Goal: Information Seeking & Learning: Learn about a topic

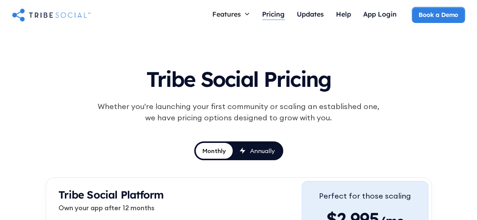
click at [267, 16] on div "Pricing" at bounding box center [273, 14] width 23 height 8
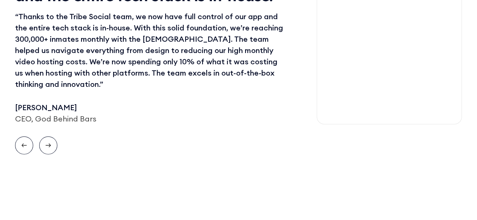
scroll to position [964, 0]
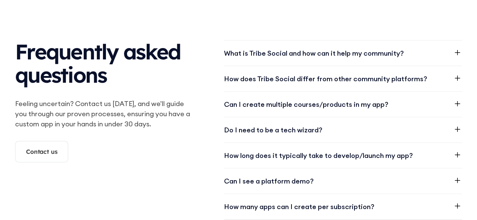
click at [448, 95] on div "Can I create multiple courses/products in my app?" at bounding box center [343, 104] width 238 height 25
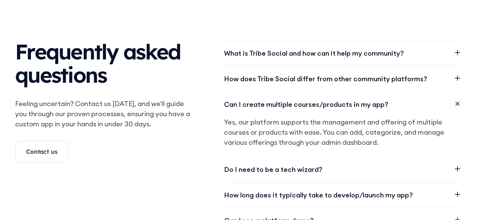
click at [452, 74] on icon at bounding box center [456, 78] width 9 height 9
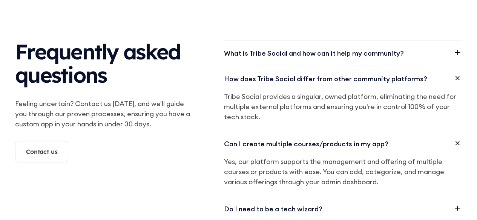
click at [455, 48] on icon at bounding box center [456, 52] width 9 height 9
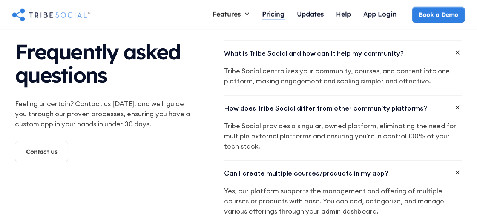
click at [275, 13] on div "Pricing" at bounding box center [273, 14] width 23 height 8
